Goal: Task Accomplishment & Management: Use online tool/utility

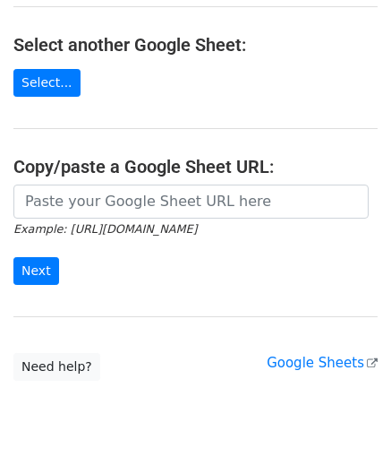
scroll to position [235, 0]
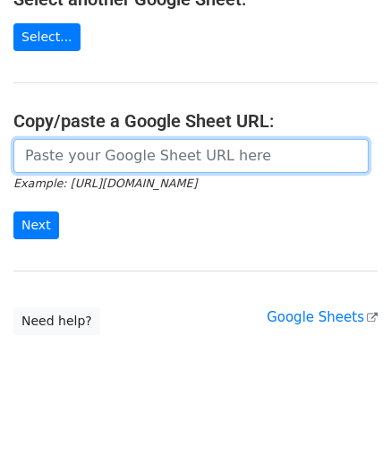
click at [73, 150] on input "url" at bounding box center [191, 156] width 356 height 34
paste input "[URL][DOMAIN_NAME]"
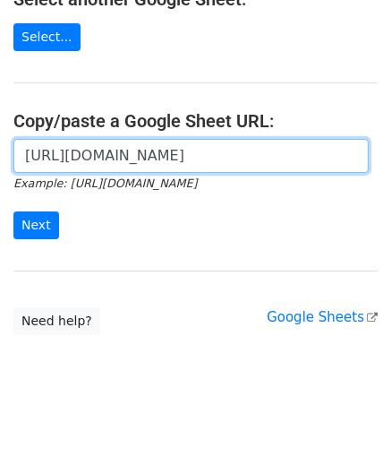
scroll to position [0, 378]
type input "https://docs.google.com/spreadsheets/d/1kxcER0FR4jL_aUWttR_3BYLcNkHKrTocMSPzot2…"
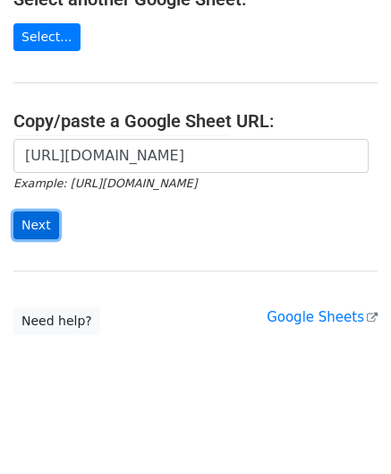
click at [29, 219] on input "Next" at bounding box center [36, 225] width 46 height 28
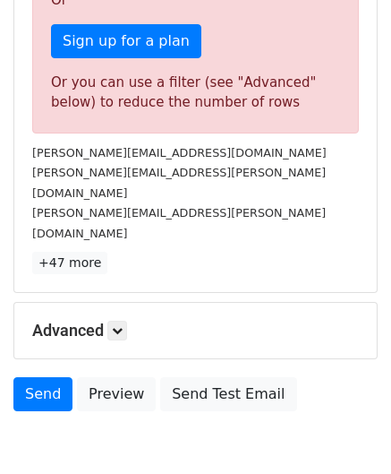
scroll to position [604, 0]
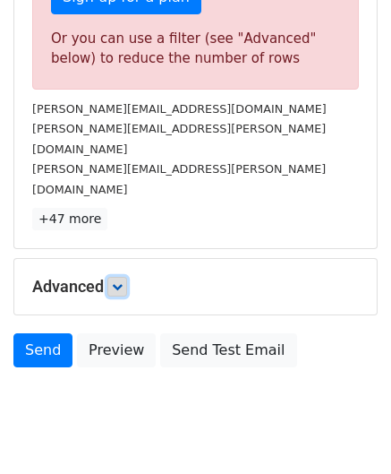
click at [119, 281] on icon at bounding box center [117, 286] width 11 height 11
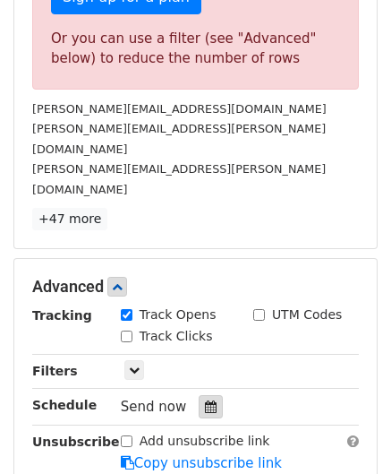
click at [205, 400] on icon at bounding box center [211, 406] width 12 height 13
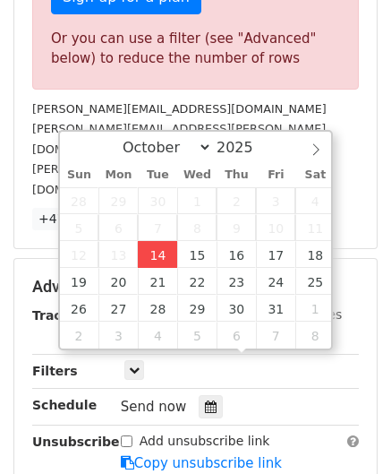
type input "[DATE] 12:00"
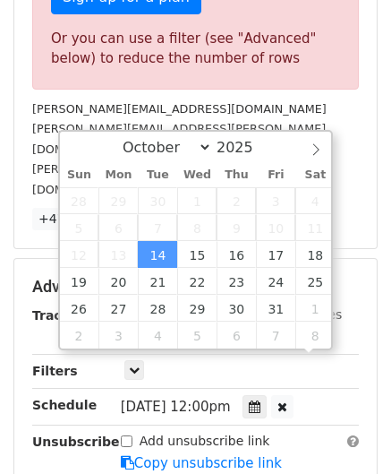
scroll to position [0, 0]
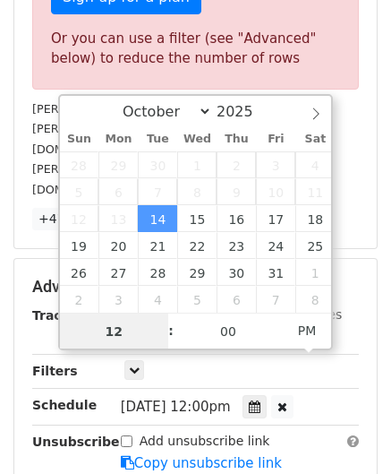
paste input "4"
type input "4"
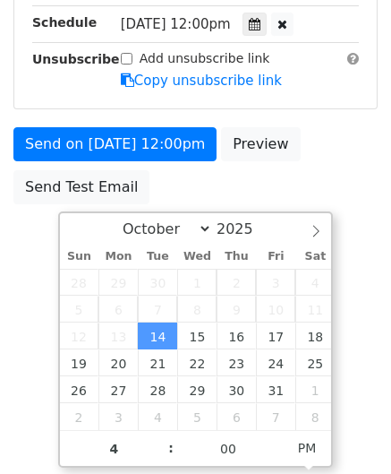
type input "[DATE] 16:00"
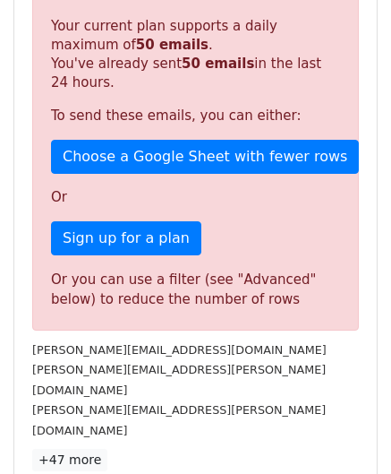
scroll to position [821, 0]
